Goal: Transaction & Acquisition: Book appointment/travel/reservation

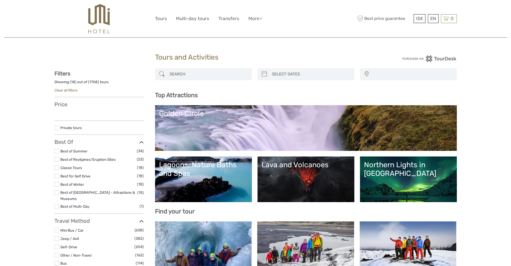
select select
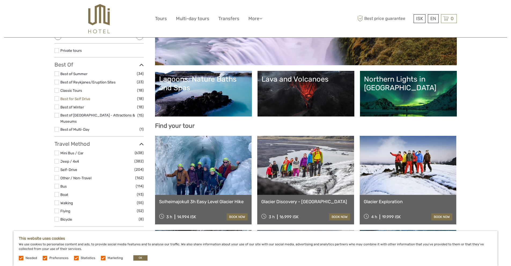
scroll to position [89, 0]
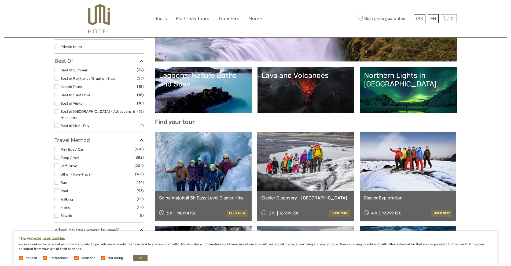
click at [20, 258] on label at bounding box center [21, 257] width 5 height 5
click at [46, 256] on label at bounding box center [45, 257] width 5 height 5
click at [0, 0] on input "checkbox" at bounding box center [0, 0] width 0 height 0
click at [75, 259] on label at bounding box center [76, 257] width 5 height 5
click at [0, 0] on input "checkbox" at bounding box center [0, 0] width 0 height 0
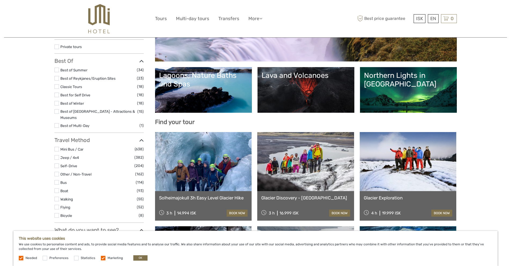
click at [75, 259] on label at bounding box center [76, 257] width 5 height 5
click at [0, 0] on input "checkbox" at bounding box center [0, 0] width 0 height 0
click at [76, 257] on label at bounding box center [76, 257] width 5 height 5
click at [0, 0] on input "checkbox" at bounding box center [0, 0] width 0 height 0
click at [103, 259] on label at bounding box center [103, 257] width 5 height 5
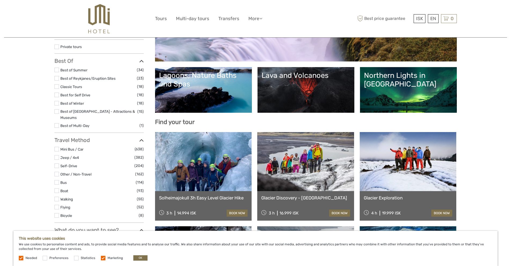
click at [0, 0] on input "checkbox" at bounding box center [0, 0] width 0 height 0
click at [103, 259] on label at bounding box center [103, 257] width 5 height 5
click at [0, 0] on input "checkbox" at bounding box center [0, 0] width 0 height 0
click at [102, 259] on label at bounding box center [103, 257] width 5 height 5
click at [0, 0] on input "checkbox" at bounding box center [0, 0] width 0 height 0
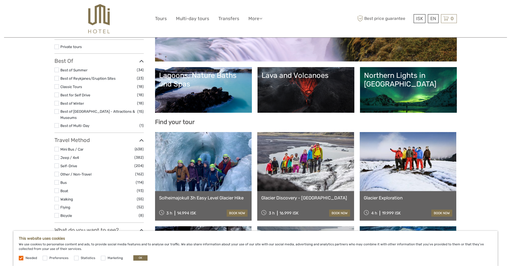
click at [21, 258] on label at bounding box center [21, 257] width 5 height 5
click at [16, 256] on div "This website uses cookies We use cookies to personalise content and ads, to pro…" at bounding box center [255, 247] width 484 height 35
click at [20, 256] on label at bounding box center [21, 257] width 5 height 5
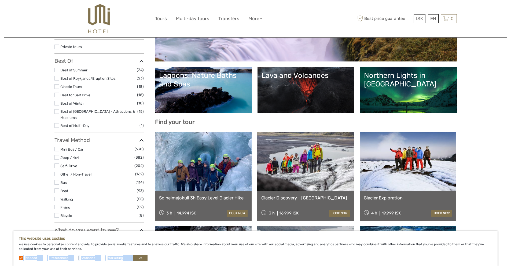
click at [20, 256] on label at bounding box center [21, 257] width 5 height 5
click at [21, 257] on label at bounding box center [21, 257] width 5 height 5
drag, startPoint x: 200, startPoint y: 259, endPoint x: 147, endPoint y: 261, distance: 52.6
click at [197, 259] on div "This website uses cookies We use cookies to personalise content and ads, to pro…" at bounding box center [255, 247] width 484 height 35
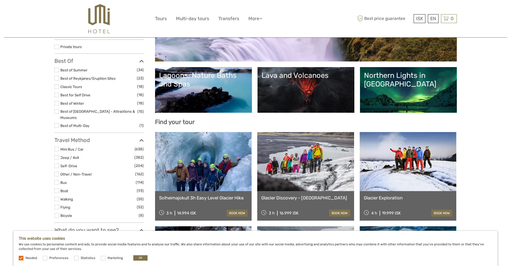
click at [135, 254] on div "This website uses cookies We use cookies to personalise content and ads, to pro…" at bounding box center [255, 247] width 484 height 35
click at [136, 259] on button "OK" at bounding box center [140, 257] width 14 height 5
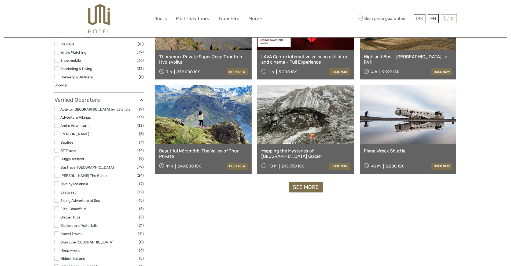
scroll to position [625, 0]
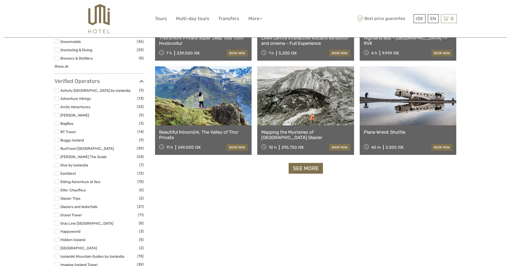
click at [303, 170] on link "See more" at bounding box center [305, 168] width 34 height 11
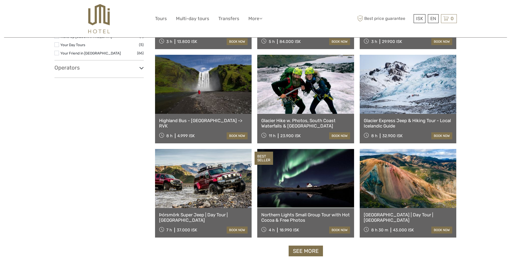
scroll to position [983, 0]
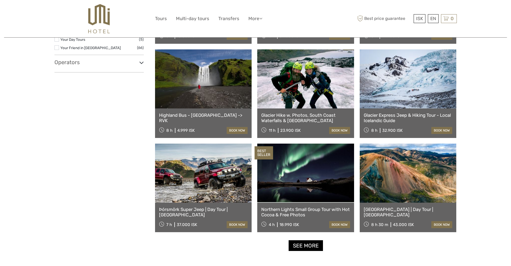
click at [307, 245] on link "See more" at bounding box center [305, 245] width 34 height 11
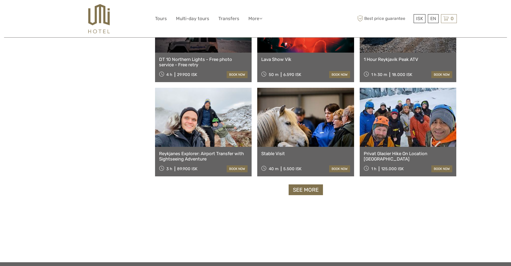
scroll to position [1608, 0]
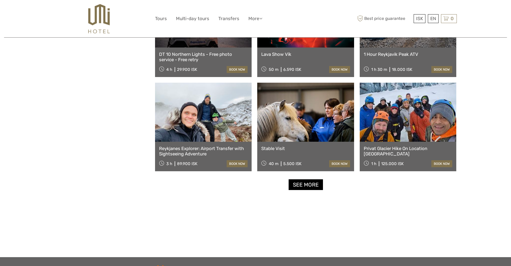
click at [295, 186] on link "See more" at bounding box center [305, 184] width 34 height 11
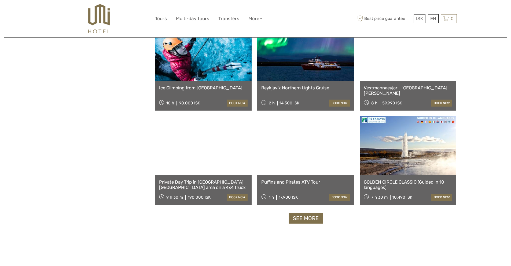
scroll to position [2144, 0]
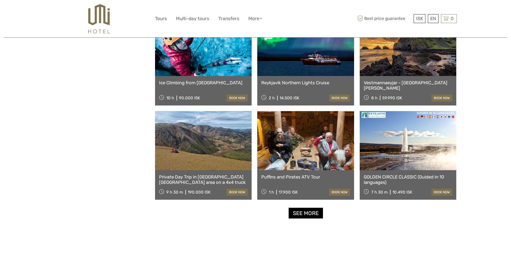
click at [310, 217] on link "See more" at bounding box center [305, 212] width 34 height 11
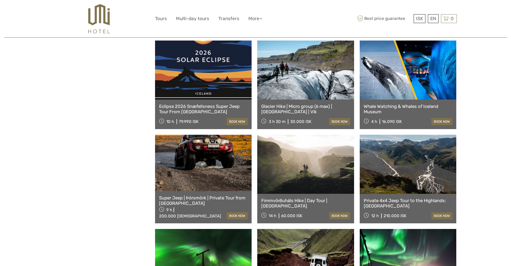
scroll to position [2680, 0]
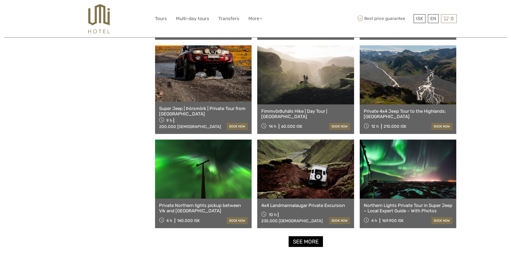
click at [311, 243] on link "See more" at bounding box center [305, 241] width 34 height 11
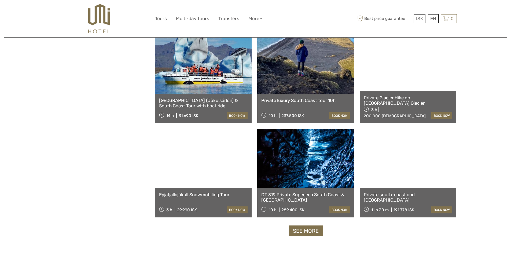
scroll to position [3305, 0]
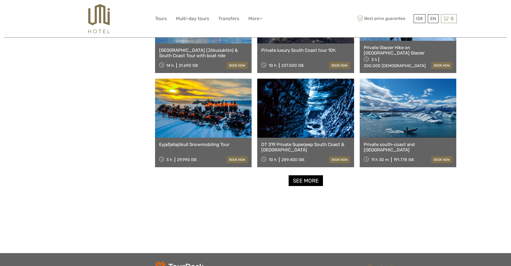
click at [307, 182] on link "See more" at bounding box center [305, 180] width 34 height 11
drag, startPoint x: 307, startPoint y: 182, endPoint x: 324, endPoint y: 212, distance: 34.6
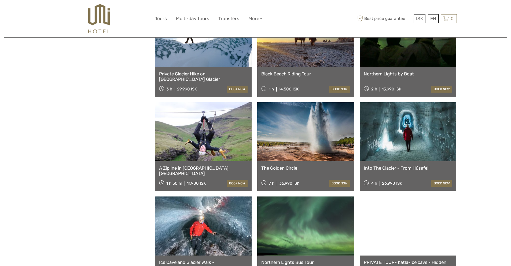
scroll to position [3841, 0]
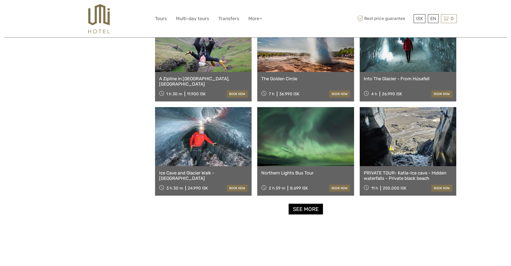
click at [307, 207] on link "See more" at bounding box center [305, 208] width 34 height 11
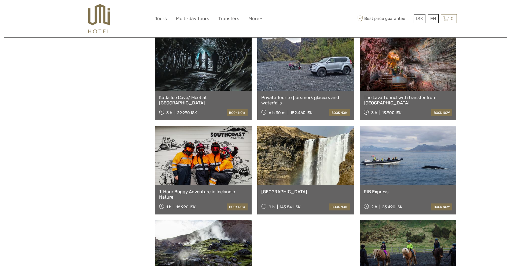
scroll to position [4377, 0]
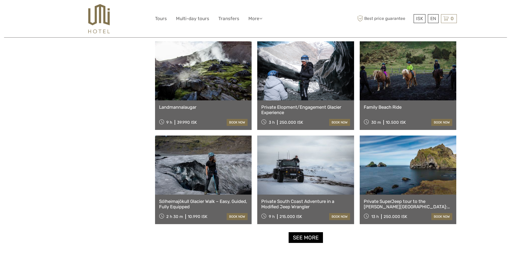
click at [306, 240] on link "See more" at bounding box center [305, 237] width 34 height 11
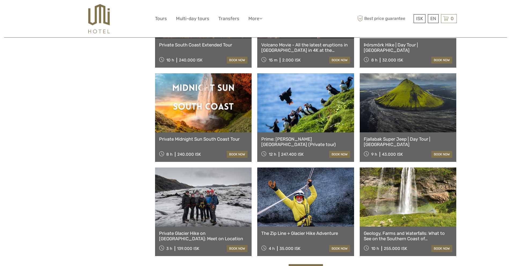
scroll to position [5002, 0]
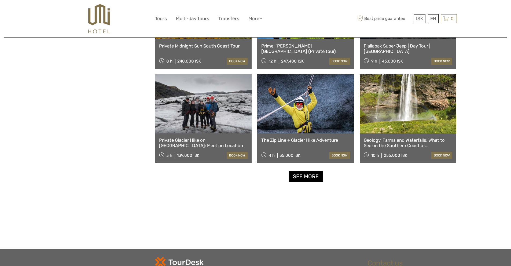
click at [306, 179] on link "See more" at bounding box center [305, 176] width 34 height 11
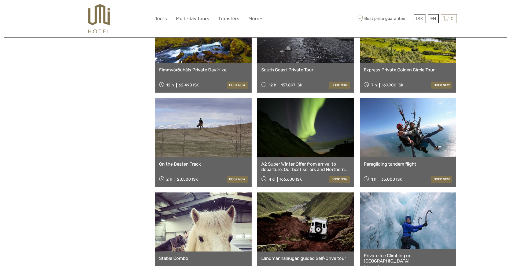
scroll to position [5538, 0]
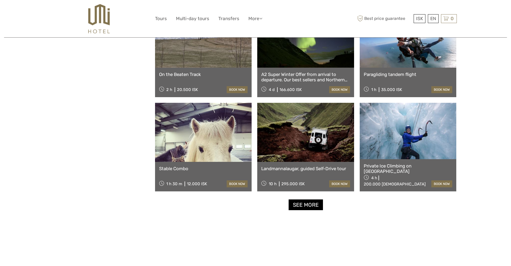
click at [311, 203] on link "See more" at bounding box center [305, 204] width 34 height 11
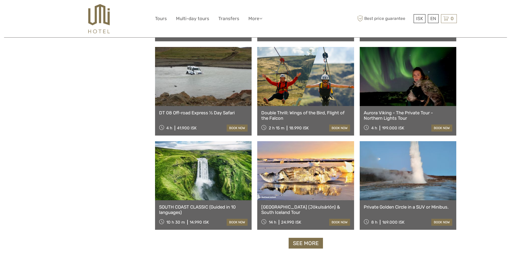
scroll to position [6074, 0]
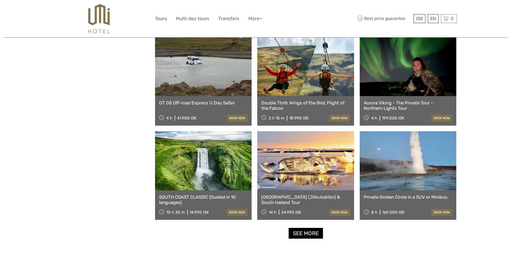
click at [316, 234] on link "See more" at bounding box center [305, 233] width 34 height 11
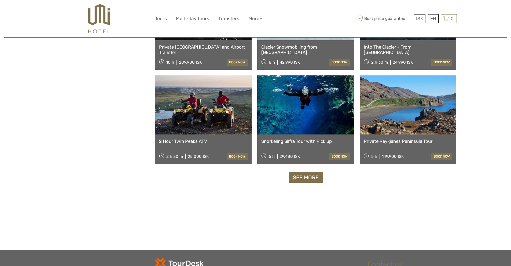
scroll to position [6699, 0]
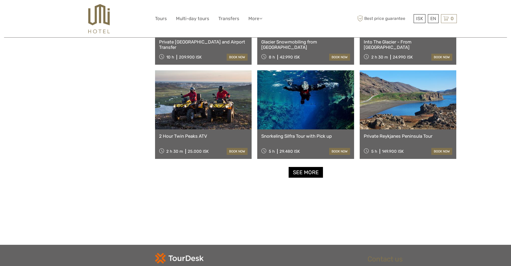
click at [304, 177] on link "See more" at bounding box center [305, 172] width 34 height 11
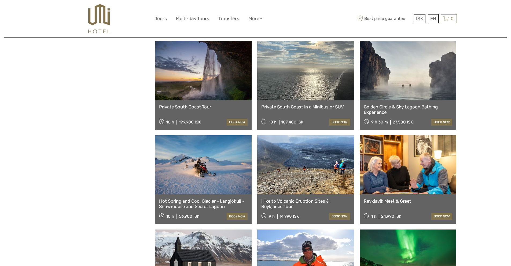
scroll to position [7235, 0]
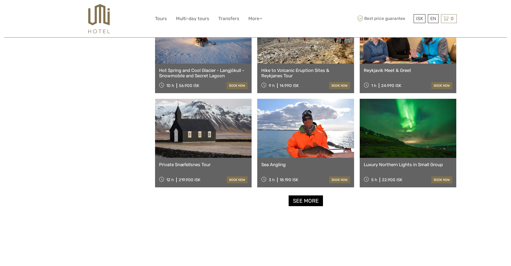
click at [310, 205] on link "See more" at bounding box center [305, 200] width 34 height 11
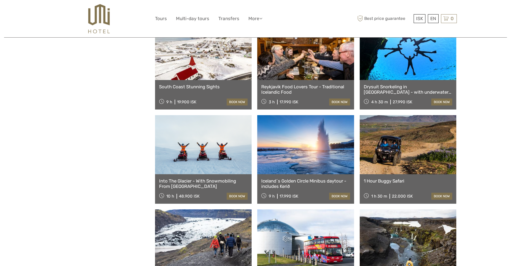
scroll to position [7771, 0]
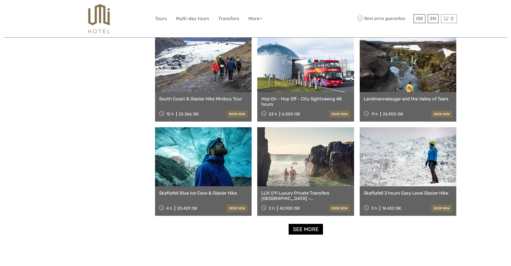
click at [300, 233] on link "See more" at bounding box center [305, 228] width 34 height 11
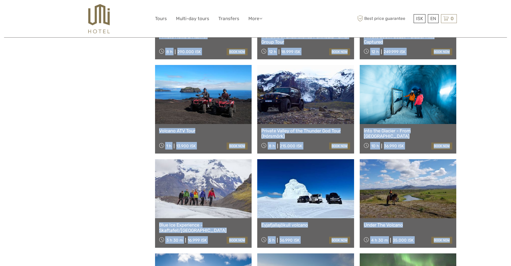
scroll to position [3123, 0]
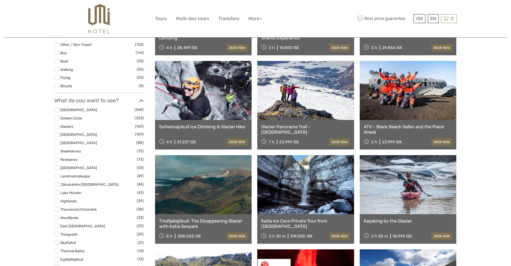
scroll to position [0, 0]
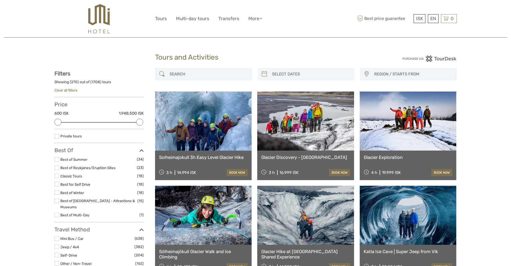
type input "[DATE]"
click at [303, 72] on input "search" at bounding box center [311, 73] width 82 height 9
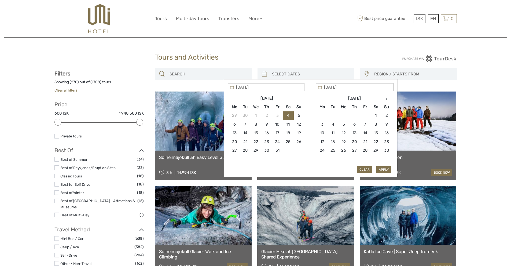
click at [303, 72] on input "search" at bounding box center [311, 73] width 82 height 9
type input "[DATE]"
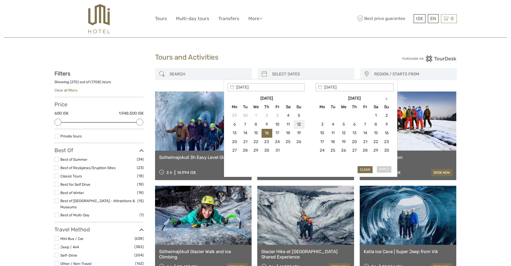
type input "[DATE]"
click at [341, 89] on input "[DATE]" at bounding box center [354, 87] width 78 height 8
type input "[DATE]"
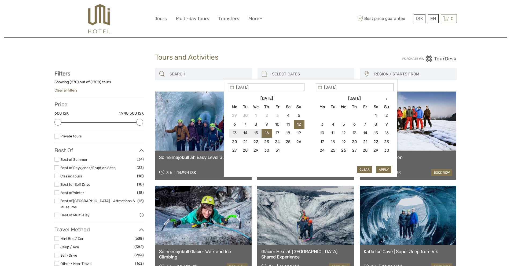
type input "[DATE]"
click at [383, 168] on button "Apply" at bounding box center [383, 169] width 15 height 7
type input "[DATE] - [DATE]"
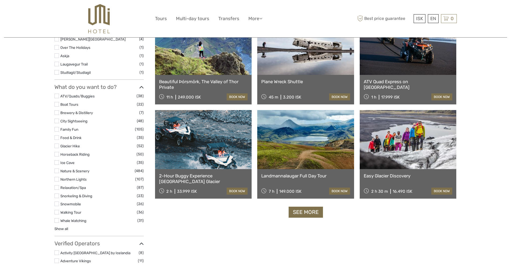
scroll to position [477, 0]
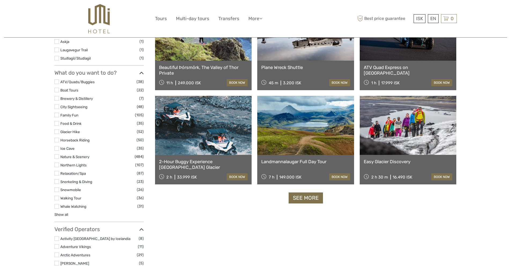
click at [174, 160] on link "2-Hour Buggy Experience [GEOGRAPHIC_DATA] Glacier" at bounding box center [203, 164] width 89 height 11
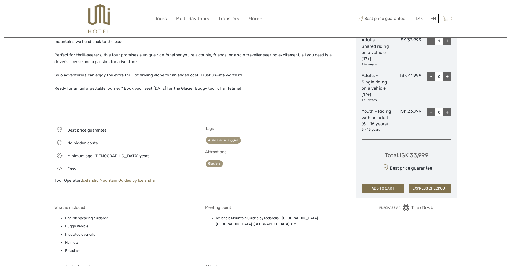
scroll to position [179, 0]
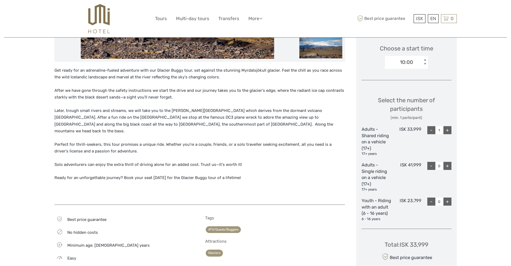
click at [447, 131] on div "+" at bounding box center [447, 130] width 8 height 8
type input "2"
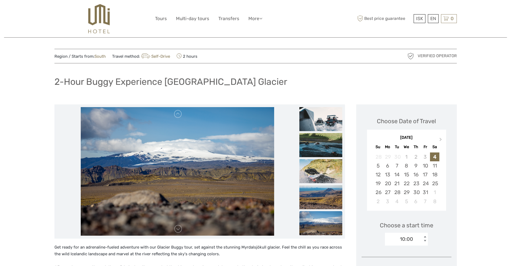
scroll to position [0, 0]
